Goal: Information Seeking & Learning: Find specific page/section

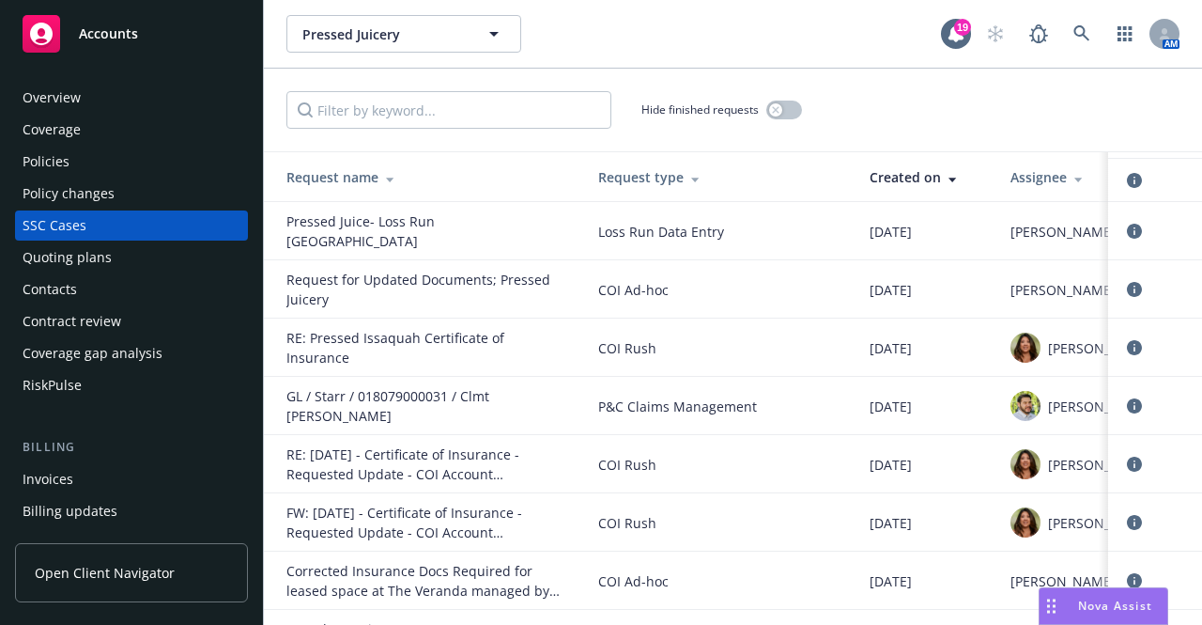
scroll to position [984, 0]
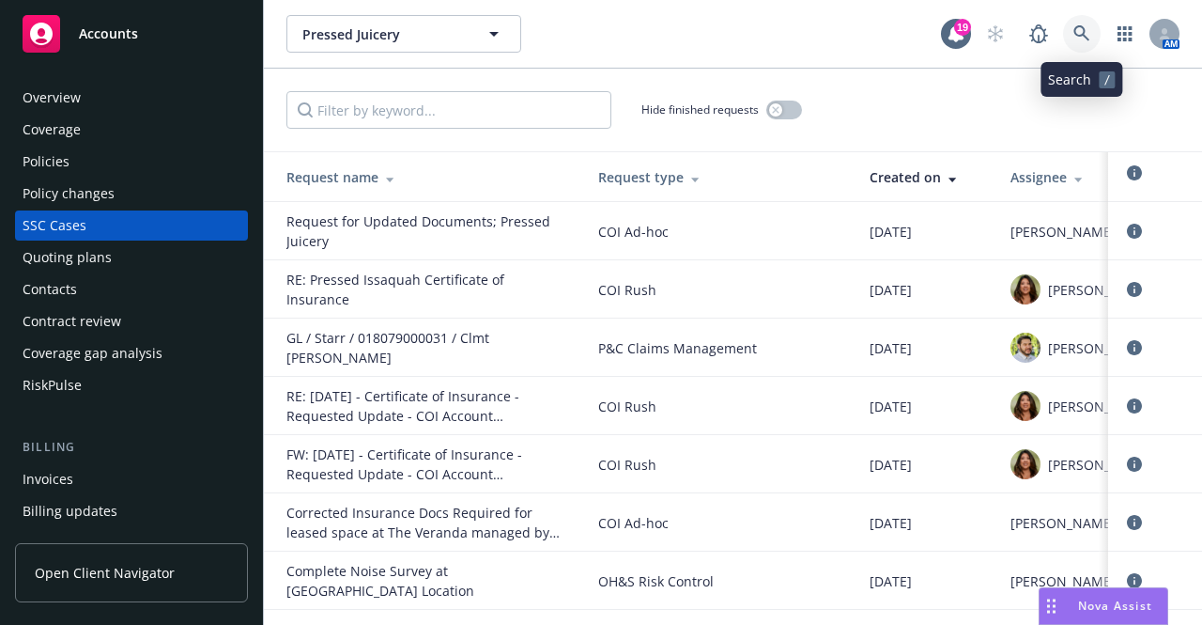
click at [1084, 40] on icon at bounding box center [1082, 33] width 17 height 17
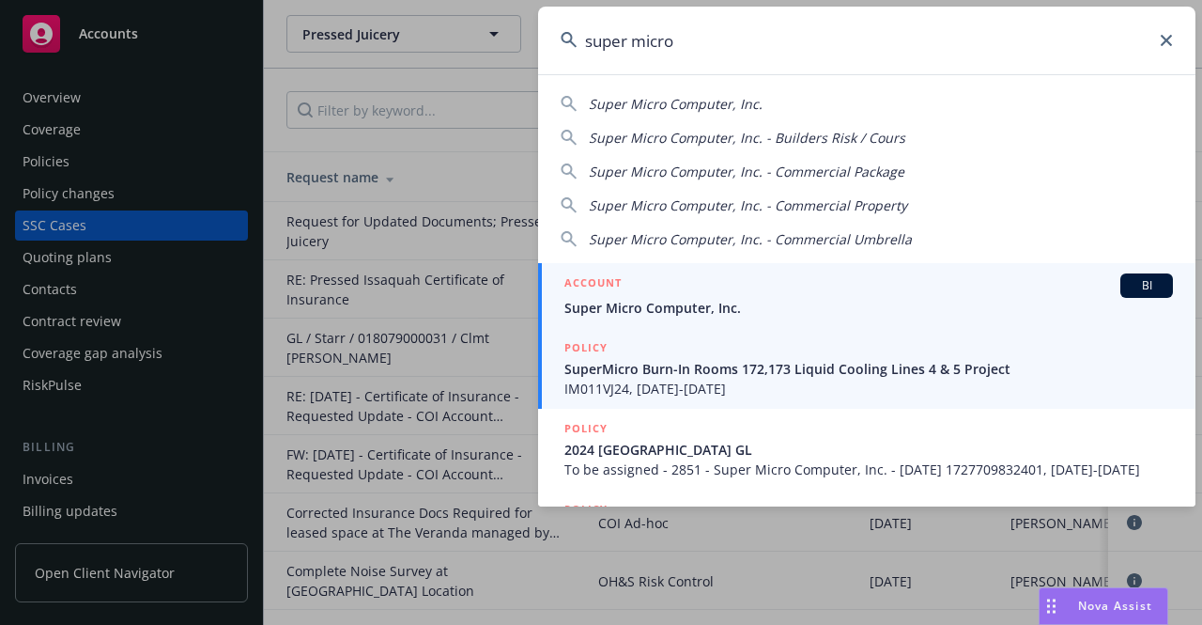
type input "super micro"
click at [724, 296] on div "ACCOUNT BI" at bounding box center [868, 285] width 609 height 24
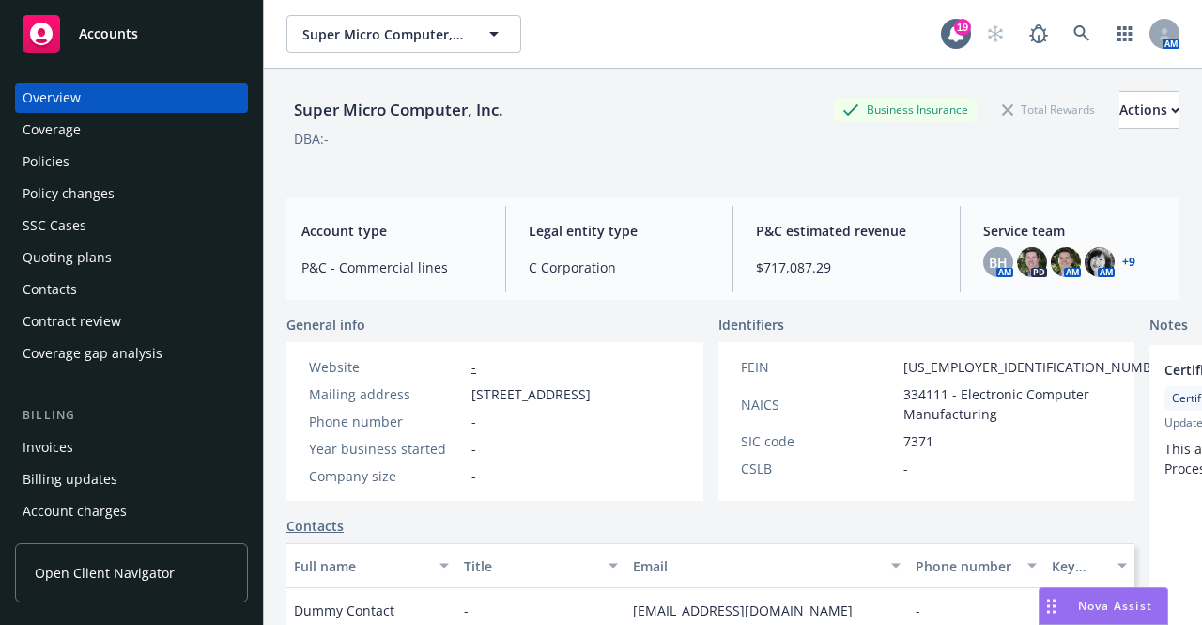
click at [85, 164] on div "Policies" at bounding box center [132, 162] width 218 height 30
